Goal: Transaction & Acquisition: Obtain resource

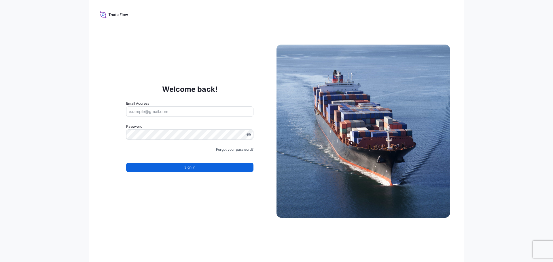
click at [163, 111] on input "Email Address" at bounding box center [189, 112] width 127 height 10
type input "L"
type input "liliibeth.gonzales@bdpint.com"
click at [175, 108] on input "liliibeth.gonzales@bdpint.com" at bounding box center [189, 112] width 127 height 10
click at [142, 109] on input "Email Address" at bounding box center [189, 112] width 127 height 10
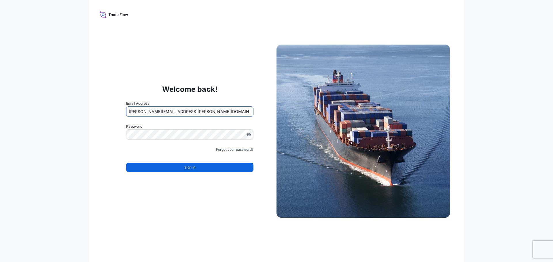
type input "lilibeth.gonzales@bdpint.com"
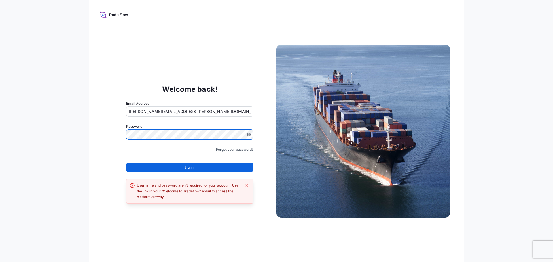
click at [234, 151] on link "Forgot your password?" at bounding box center [234, 150] width 37 height 6
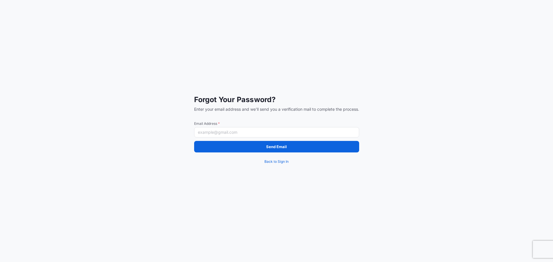
click at [225, 133] on input "Email Address *" at bounding box center [276, 132] width 165 height 10
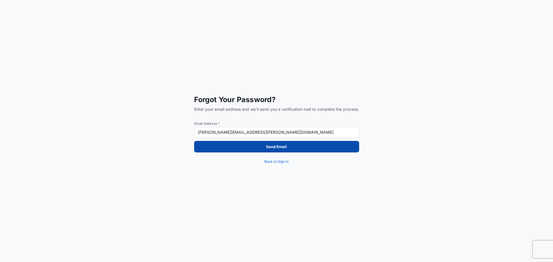
type input "lilibeth.gonzales@bdpint.com"
click at [239, 148] on button "Send Email" at bounding box center [276, 147] width 165 height 12
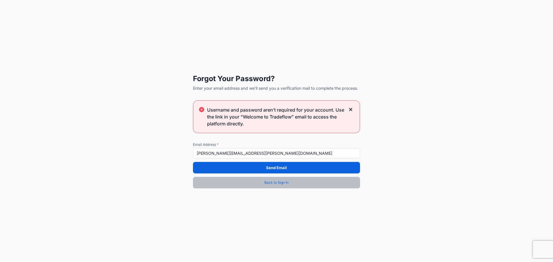
click at [283, 184] on span "Back to Sign In" at bounding box center [277, 183] width 24 height 6
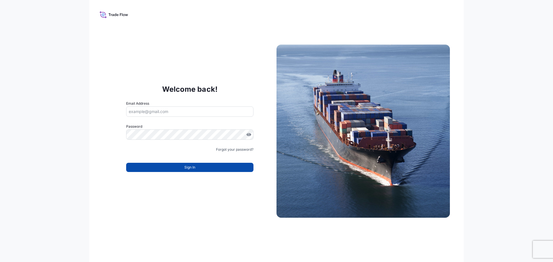
click at [193, 167] on span "Sign In" at bounding box center [189, 168] width 11 height 6
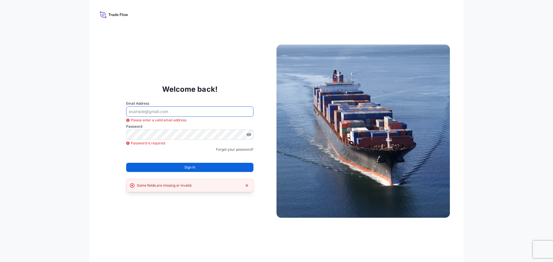
click at [142, 112] on input "Email Address" at bounding box center [189, 112] width 127 height 10
type input "lilibeth.gonzales@bdpint.com"
click at [238, 150] on link "Forgot your password?" at bounding box center [234, 150] width 37 height 6
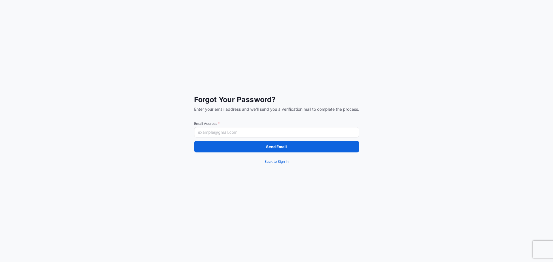
click at [220, 132] on input "Email Address *" at bounding box center [276, 132] width 165 height 10
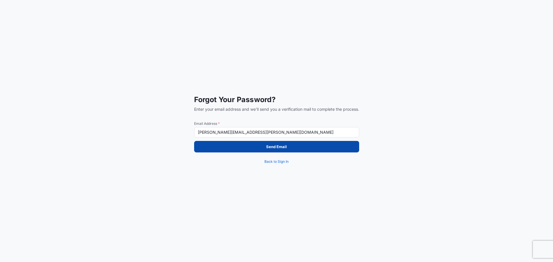
type input "lilibeth.gonzales@bdpint.com"
click at [283, 152] on button "Send Email" at bounding box center [276, 147] width 165 height 12
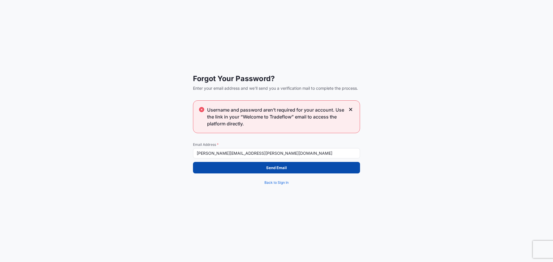
click at [280, 166] on p "Send Email" at bounding box center [276, 168] width 21 height 6
click at [275, 169] on p "Send Email" at bounding box center [276, 168] width 21 height 6
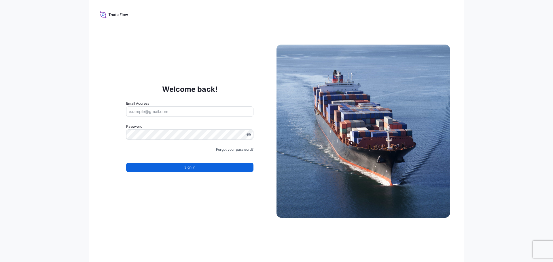
click at [109, 12] on icon at bounding box center [114, 14] width 29 height 8
click at [149, 111] on input "Email Address" at bounding box center [189, 112] width 127 height 10
paste input "[PERSON_NAME][EMAIL_ADDRESS][PERSON_NAME][DOMAIN_NAME]"
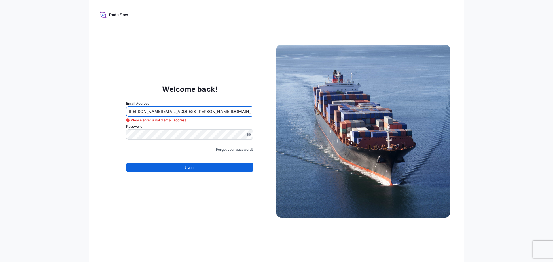
type input "[PERSON_NAME][EMAIL_ADDRESS][PERSON_NAME][DOMAIN_NAME]"
click at [227, 149] on link "Forgot your password?" at bounding box center [234, 150] width 37 height 6
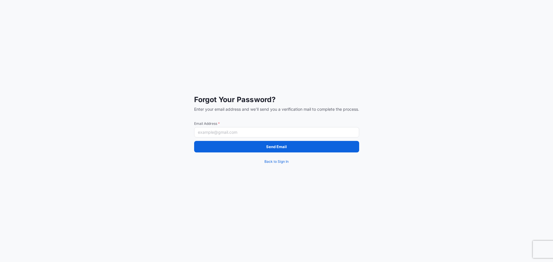
click at [220, 133] on input "Email Address *" at bounding box center [276, 132] width 165 height 10
paste input "[PERSON_NAME][EMAIL_ADDRESS][PERSON_NAME][DOMAIN_NAME]"
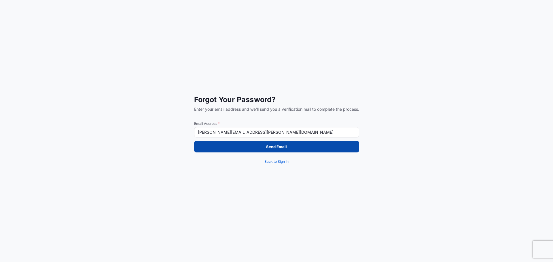
click at [289, 151] on button "Send Email" at bounding box center [276, 147] width 165 height 12
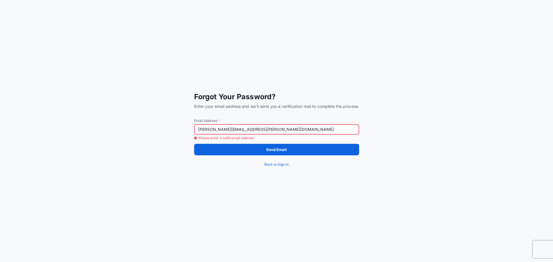
click at [264, 130] on input "[PERSON_NAME][EMAIL_ADDRESS][PERSON_NAME][DOMAIN_NAME]" at bounding box center [276, 129] width 165 height 10
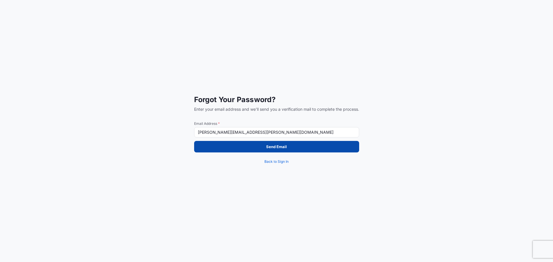
type input "[PERSON_NAME][EMAIL_ADDRESS][PERSON_NAME][DOMAIN_NAME]"
click at [313, 148] on button "Send Email" at bounding box center [276, 147] width 165 height 12
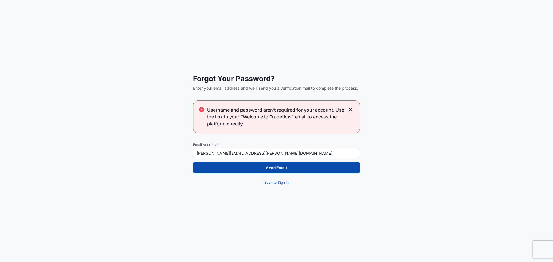
click at [292, 169] on button "Send Email" at bounding box center [276, 168] width 167 height 12
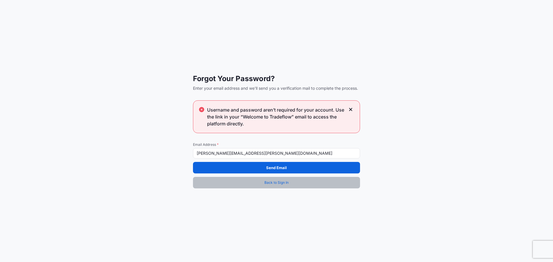
click at [284, 182] on span "Back to Sign In" at bounding box center [277, 183] width 24 height 6
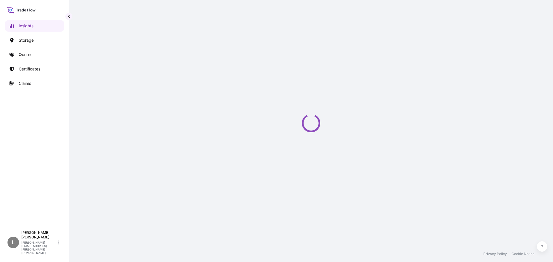
select select "2025"
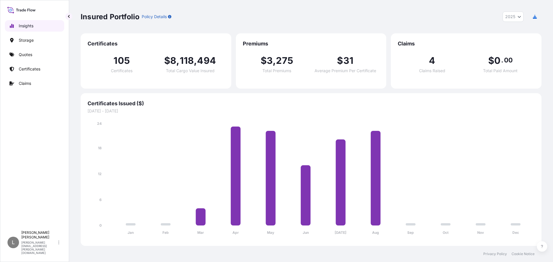
click at [29, 27] on p "Insights" at bounding box center [26, 26] width 15 height 6
click at [26, 67] on p "Certificates" at bounding box center [30, 69] width 22 height 6
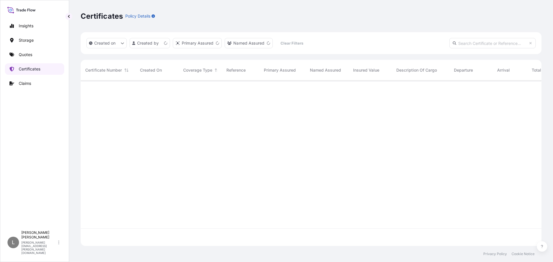
scroll to position [165, 457]
click at [162, 45] on html "Insights Storage Quotes Certificates Claims L [PERSON_NAME] [PERSON_NAME][EMAIL…" at bounding box center [276, 131] width 553 height 262
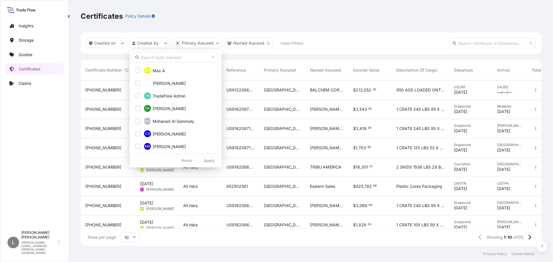
click at [159, 52] on input "text" at bounding box center [175, 57] width 86 height 10
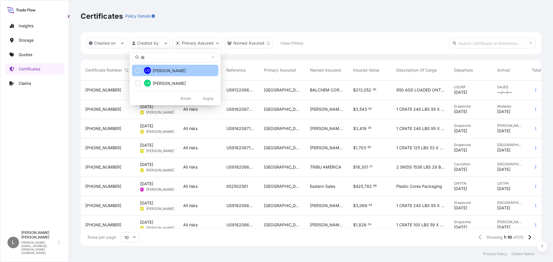
type input "lili"
click at [164, 72] on span "Lilibeth Gonzales" at bounding box center [169, 71] width 33 height 6
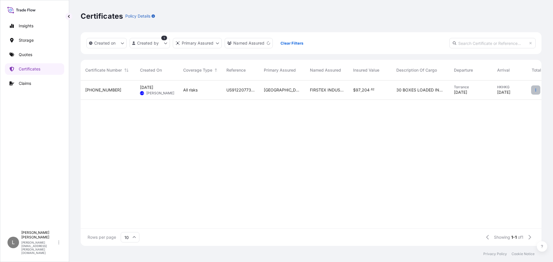
click at [535, 90] on icon "button" at bounding box center [535, 89] width 3 height 3
click at [498, 94] on p "Duplicate quote" at bounding box center [504, 91] width 30 height 6
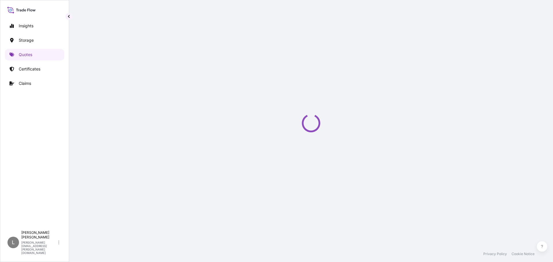
select select "Water"
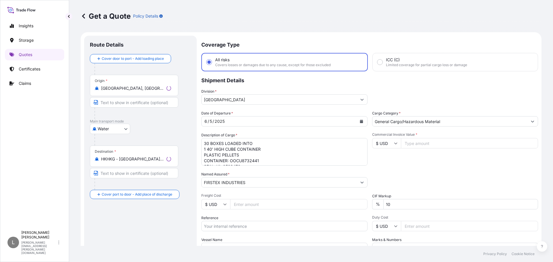
scroll to position [9, 0]
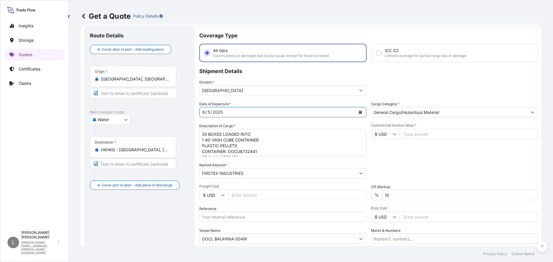
click at [360, 111] on icon "Calendar" at bounding box center [360, 112] width 3 height 3
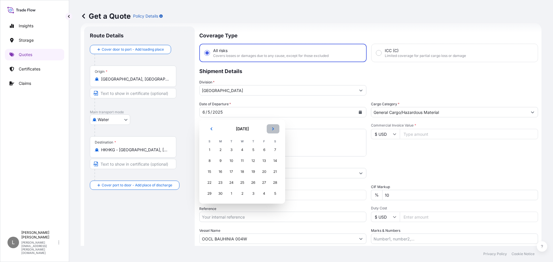
click at [274, 131] on button "Next" at bounding box center [273, 128] width 13 height 9
click at [256, 194] on div "28" at bounding box center [253, 194] width 10 height 10
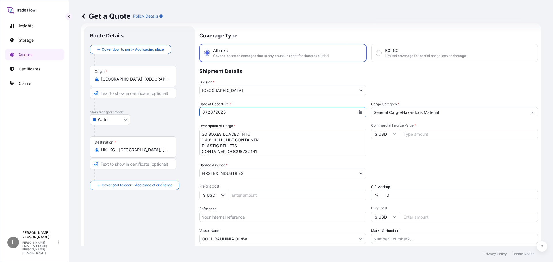
scroll to position [18, 0]
click at [242, 135] on textarea "30 BOXES LOADED INTO 1 40' HIGH CUBE CONTAINER PLASTIC PELLETS CONTAINER: OOCU8…" at bounding box center [282, 143] width 167 height 28
paste textarea "JXLU4396163"
drag, startPoint x: 215, startPoint y: 137, endPoint x: 229, endPoint y: 136, distance: 14.2
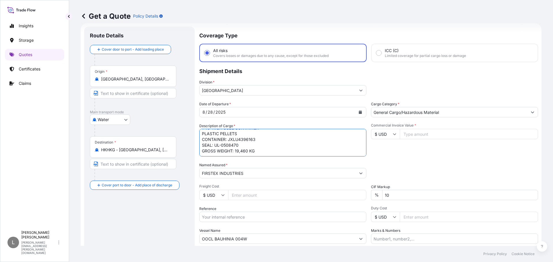
click at [229, 136] on textarea "30 BOXES LOADED INTO 1 40' HIGH CUBE CONTAINER PLASTIC PELLETS CONTAINER: OOCU8…" at bounding box center [282, 143] width 167 height 28
click at [243, 141] on textarea "30 BOXES LOADED INTO 1 40' HIGH CUBE CONTAINER PLASTIC PELLETS CONTAINER: OOCU8…" at bounding box center [282, 143] width 167 height 28
drag, startPoint x: 240, startPoint y: 139, endPoint x: 215, endPoint y: 140, distance: 24.5
click at [215, 140] on textarea "30 BOXES LOADED INTO 1 40' HIGH CUBE CONTAINER PLASTIC PELLETS CONTAINER: OOCU8…" at bounding box center [282, 143] width 167 height 28
paste textarea "5056"
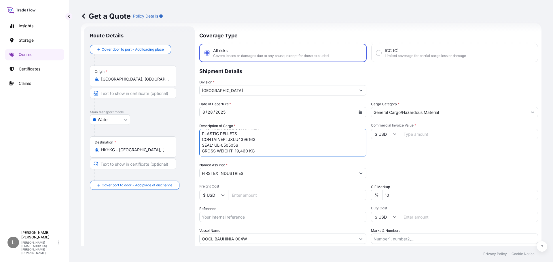
click at [248, 145] on textarea "30 BOXES LOADED INTO 1 40' HIGH CUBE CONTAINER PLASTIC PELLETS CONTAINER: OOCU8…" at bounding box center [282, 143] width 167 height 28
paste textarea "19,115.7400"
type textarea "30 BOXES LOADED INTO 1 40' HIGH CUBE CONTAINER PLASTIC PELLETS CONTAINER: JXLU4…"
click at [421, 167] on div "Packing Category Type to search a container mode Please select a primary mode o…" at bounding box center [454, 171] width 167 height 16
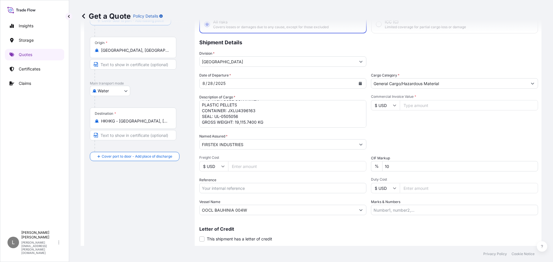
scroll to position [54, 0]
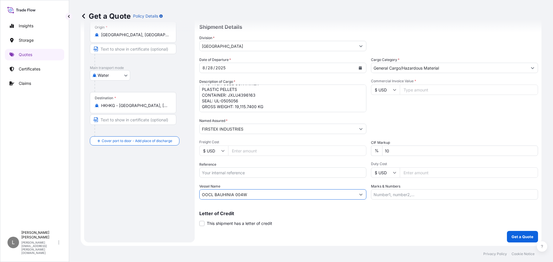
drag, startPoint x: 270, startPoint y: 195, endPoint x: 148, endPoint y: 190, distance: 122.6
click at [148, 190] on form "Route Details Cover door to port - Add loading place Place of loading Road / In…" at bounding box center [311, 113] width 461 height 268
paste input "DANUBE"
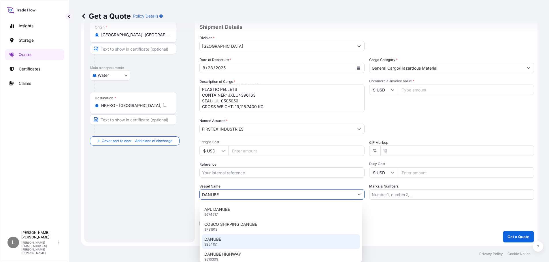
click at [214, 243] on p "9954151" at bounding box center [210, 245] width 13 height 5
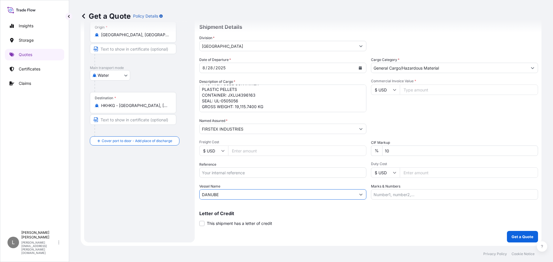
click at [235, 192] on input "DANUBE" at bounding box center [278, 195] width 156 height 10
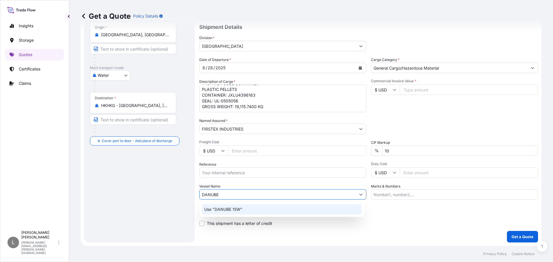
click at [396, 215] on p "Letter of Credit" at bounding box center [368, 213] width 339 height 5
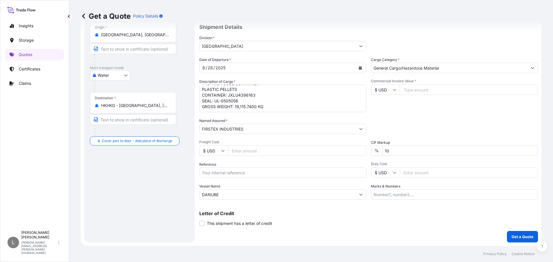
click at [238, 196] on input "DANUBE" at bounding box center [278, 195] width 156 height 10
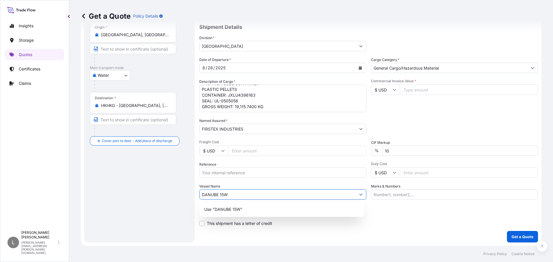
type input "DANUBE"
click at [389, 220] on div "Letter of Credit This shipment has a letter of credit Letter of credit * Letter…" at bounding box center [368, 218] width 339 height 15
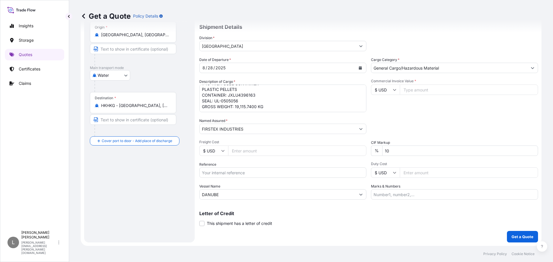
click at [381, 196] on input "Marks & Numbers" at bounding box center [454, 195] width 167 height 10
type input "1"
click at [358, 218] on div "Letter of Credit This shipment has a letter of credit Letter of credit * Letter…" at bounding box center [368, 218] width 339 height 15
click at [219, 174] on input "Reference" at bounding box center [282, 173] width 167 height 10
paste input "DANUBE"
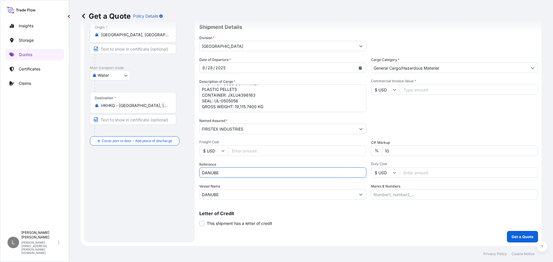
type input "DANUBE"
click at [243, 150] on input "Freight Cost" at bounding box center [297, 151] width 138 height 10
type input "920"
click at [413, 89] on input "Commercial Invoice Value *" at bounding box center [469, 90] width 138 height 10
click at [407, 91] on input "Commercial Invoice Value *" at bounding box center [469, 90] width 138 height 10
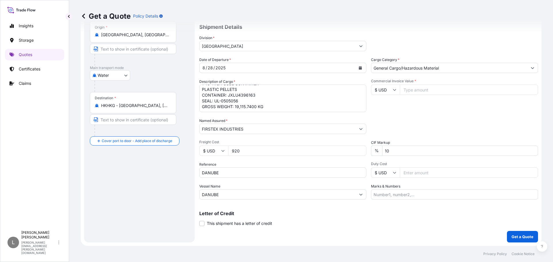
paste input "87547.84"
type input "87547.84"
click at [427, 120] on div "Packing Category Type to search a container mode Please select a primary mode o…" at bounding box center [454, 126] width 167 height 16
click at [209, 172] on input "DANUBE" at bounding box center [282, 173] width 167 height 10
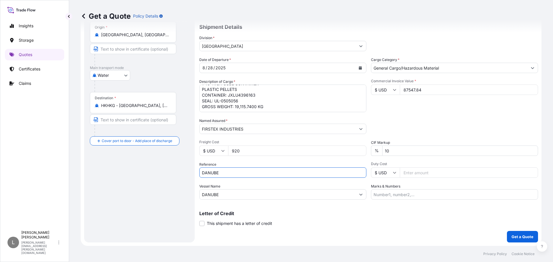
paste input "US91220864591"
click at [335, 219] on div "Letter of Credit This shipment has a letter of credit Letter of credit * Letter…" at bounding box center [368, 218] width 339 height 15
click at [264, 172] on input "US91220864591" at bounding box center [282, 173] width 167 height 10
paste input "INVOICE NO: 2025082101"
type input "US91220864591, INVOICE NO: 2025082101"
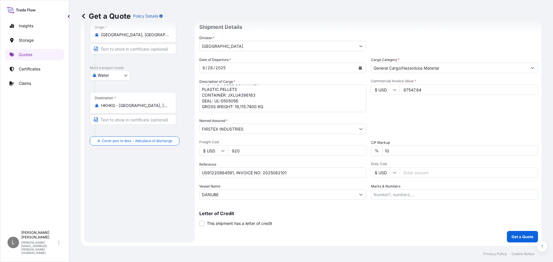
click at [352, 224] on div "Letter of Credit This shipment has a letter of credit Letter of credit * Letter…" at bounding box center [368, 218] width 339 height 15
click at [519, 238] on p "Get a Quote" at bounding box center [523, 237] width 22 height 6
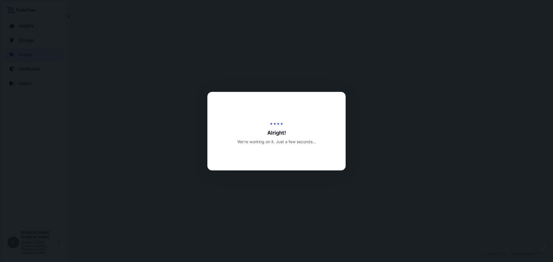
select select "Water"
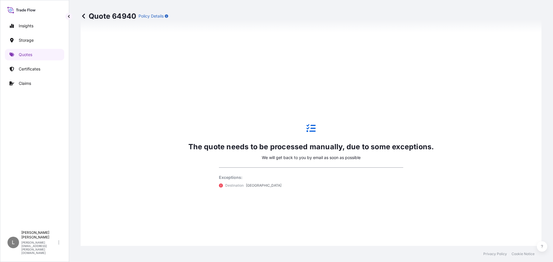
scroll to position [430, 0]
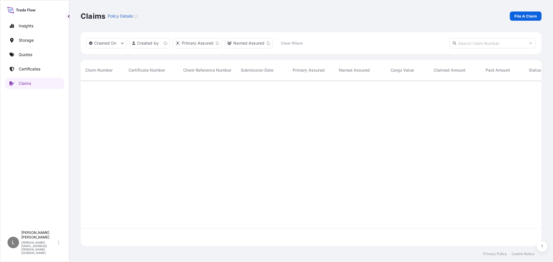
scroll to position [165, 457]
